Goal: Find specific page/section: Locate a particular part of the current website

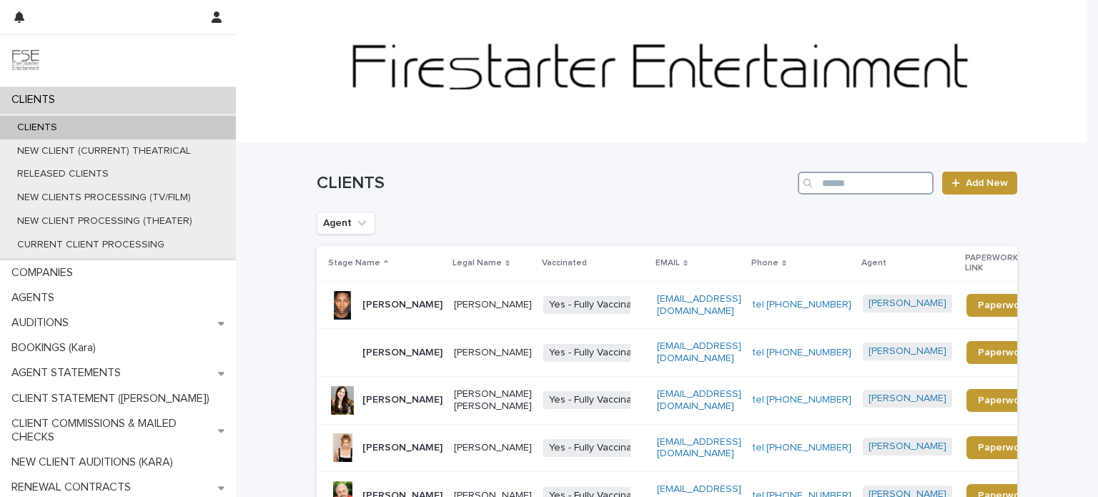
click at [863, 182] on input "Search" at bounding box center [866, 183] width 136 height 23
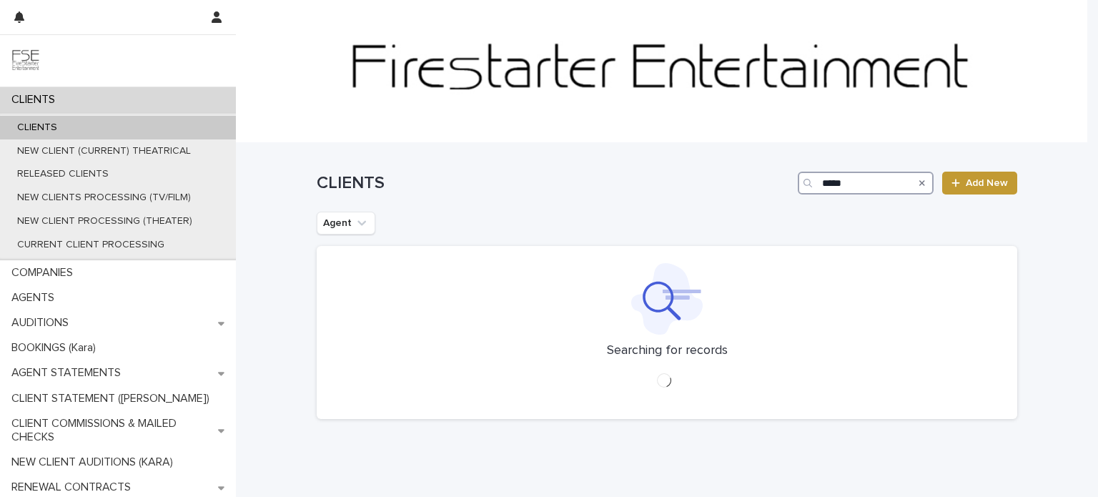
type input "****"
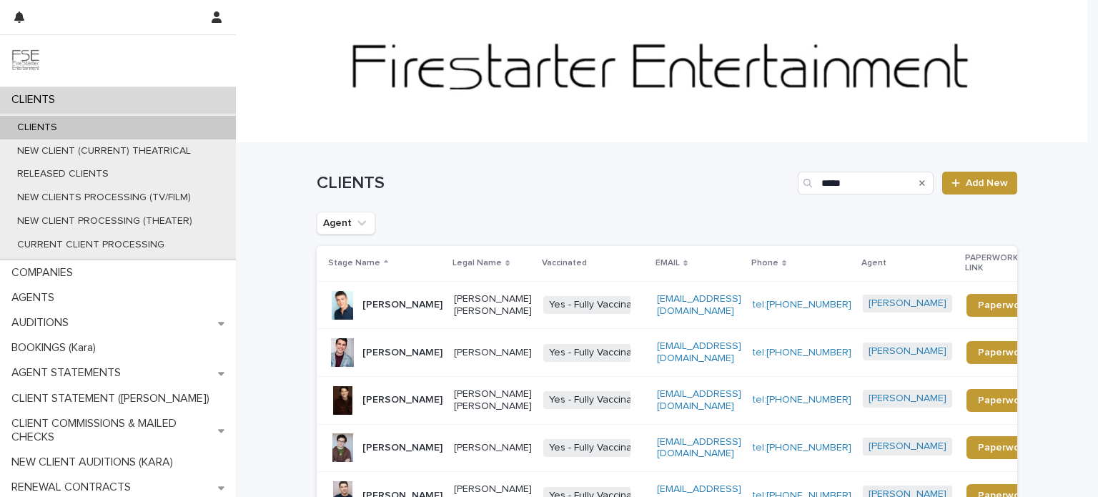
click at [506, 311] on p "[PERSON_NAME] [PERSON_NAME]" at bounding box center [493, 305] width 78 height 24
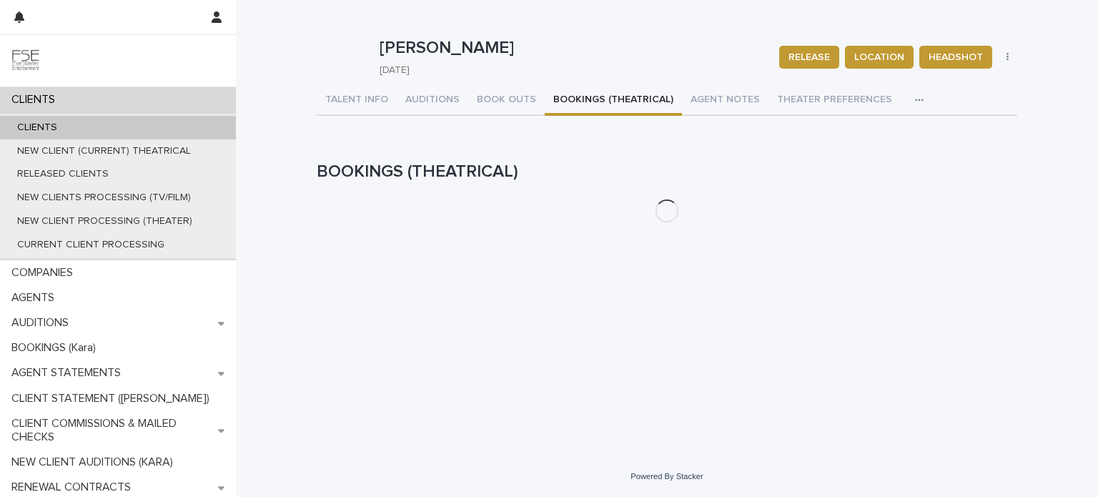
click at [584, 101] on button "BOOKINGS (THEATRICAL)" at bounding box center [613, 101] width 137 height 30
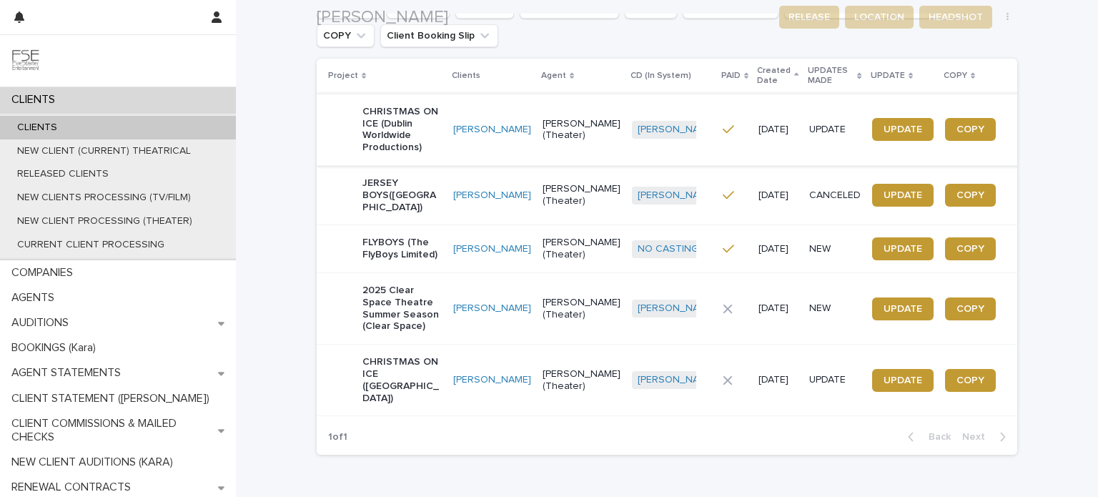
scroll to position [215, 0]
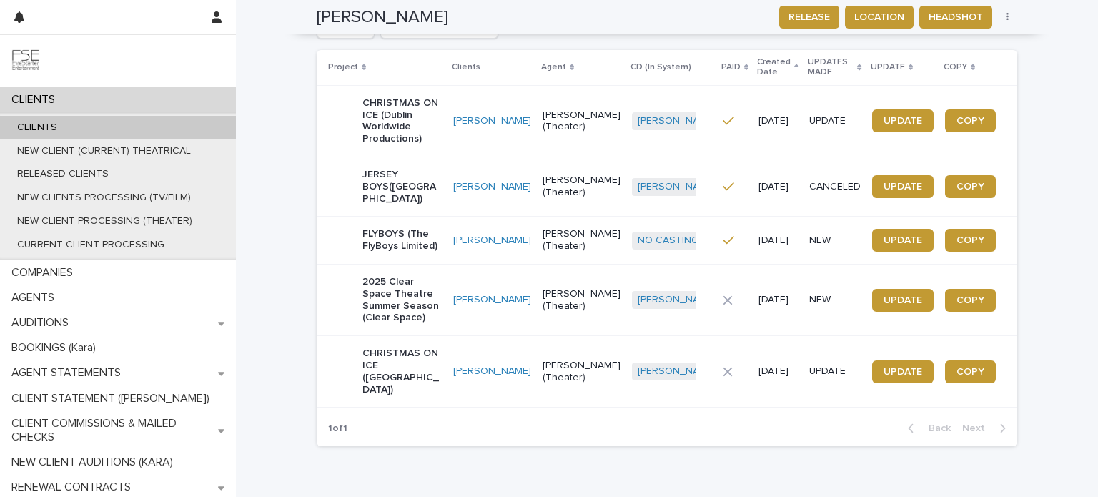
click at [574, 310] on p "[PERSON_NAME] (Theater)" at bounding box center [582, 300] width 78 height 24
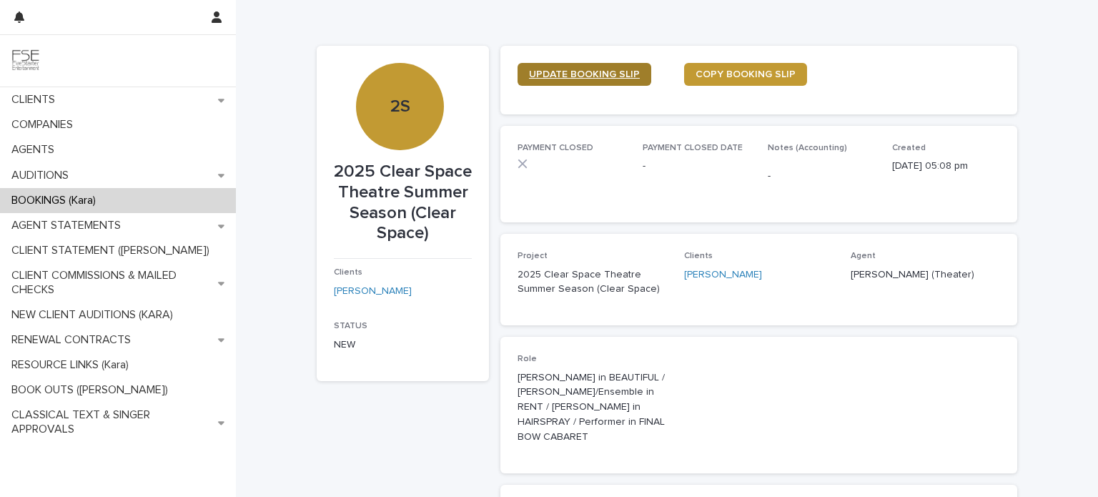
click at [598, 74] on span "UPDATE BOOKING SLIP" at bounding box center [584, 74] width 111 height 10
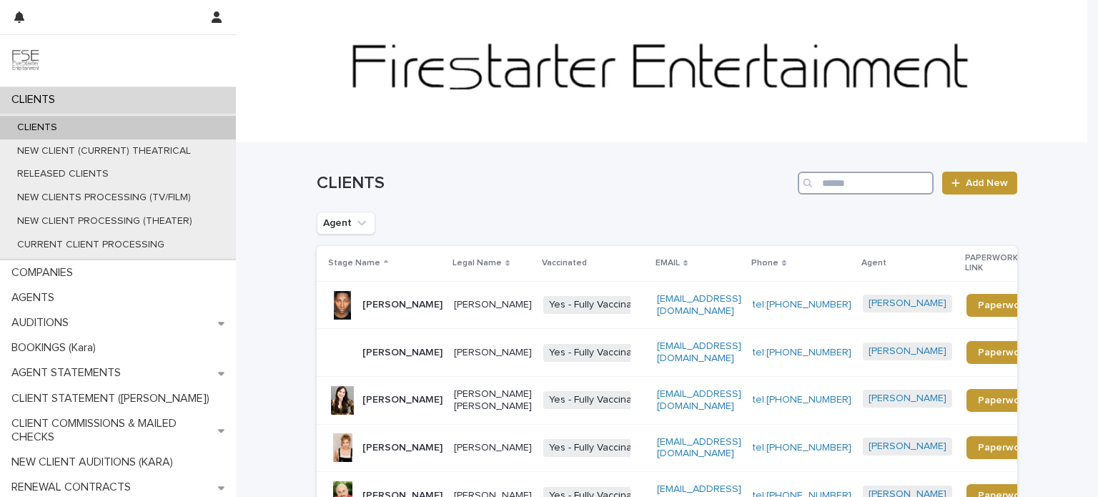
click at [863, 186] on input "Search" at bounding box center [866, 183] width 136 height 23
type input "**********"
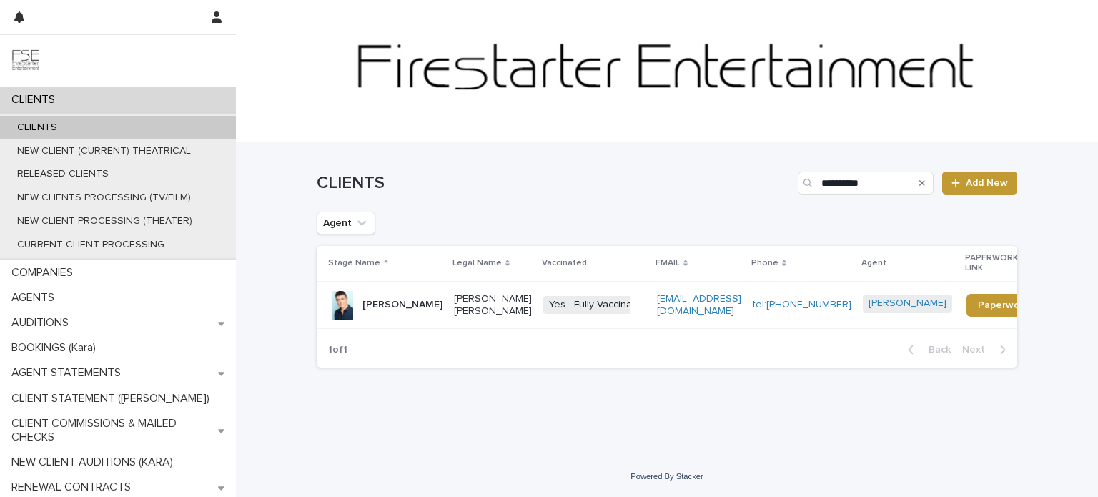
click at [448, 309] on td "[PERSON_NAME] [PERSON_NAME]" at bounding box center [492, 305] width 89 height 48
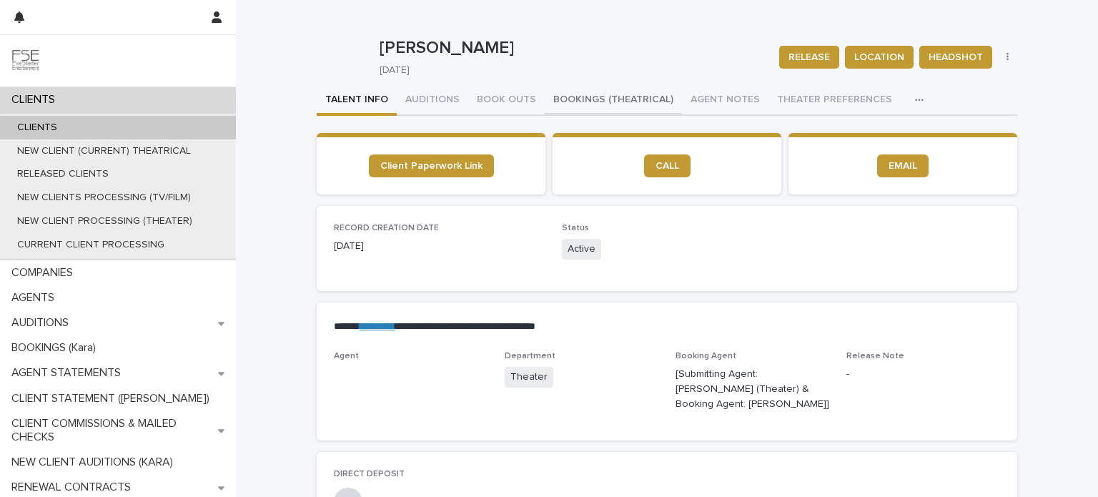
click at [583, 99] on button "BOOKINGS (THEATRICAL)" at bounding box center [613, 101] width 137 height 30
